Goal: Information Seeking & Learning: Learn about a topic

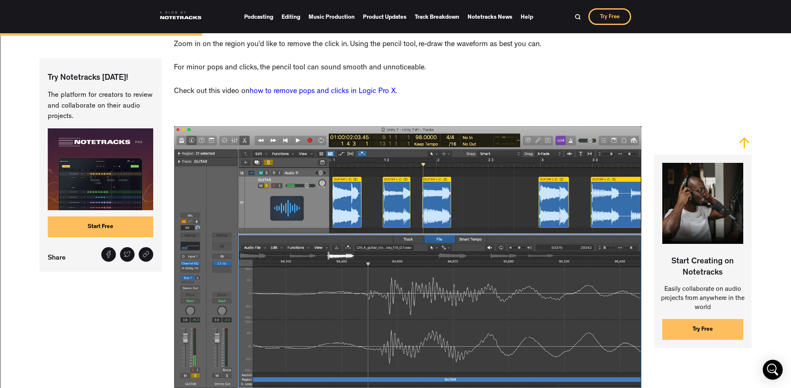
scroll to position [1071, 0]
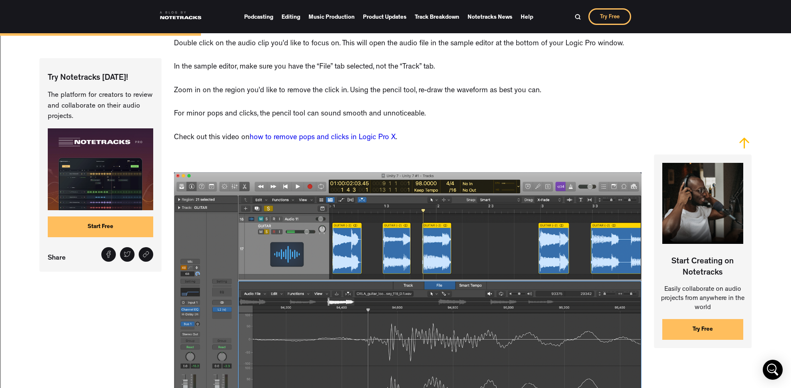
click at [300, 134] on link "how to remove pops and clicks in Logic Pro X" at bounding box center [322, 137] width 146 height 7
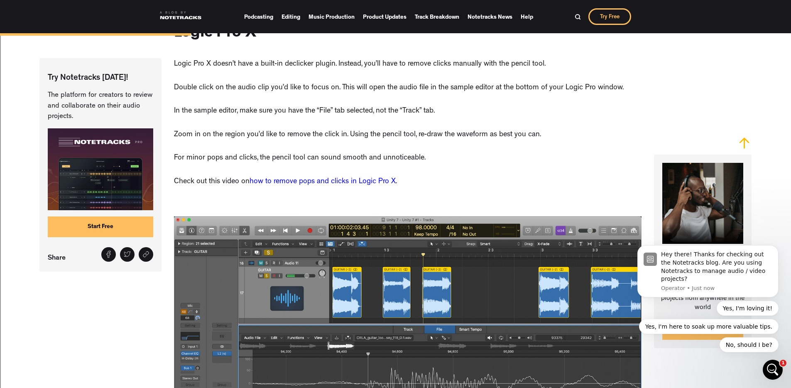
scroll to position [1014, 0]
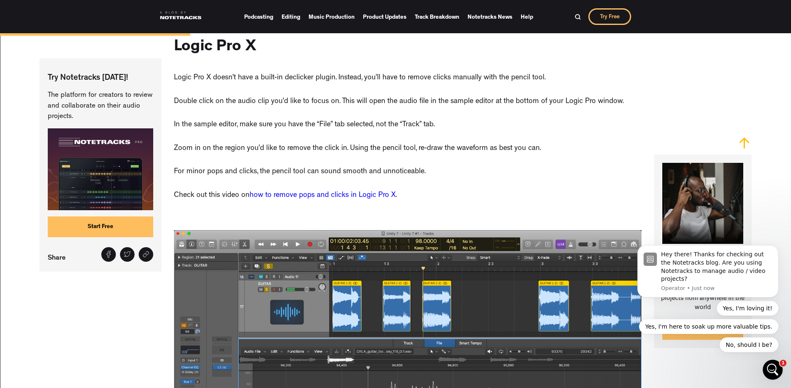
click at [322, 192] on link "how to remove pops and clicks in Logic Pro X" at bounding box center [322, 195] width 146 height 7
